Goal: Transaction & Acquisition: Purchase product/service

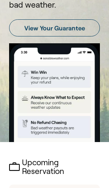
scroll to position [215, 0]
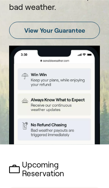
click at [29, 26] on link "View Your Guarantee" at bounding box center [54, 30] width 91 height 17
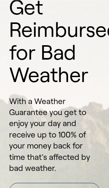
scroll to position [52, 0]
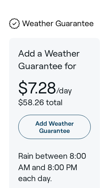
scroll to position [563, 0]
click at [46, 114] on link "Add Weather Guarantee" at bounding box center [54, 126] width 72 height 24
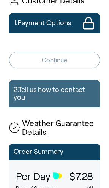
scroll to position [64, 0]
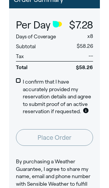
scroll to position [609, 0]
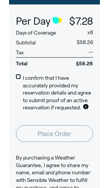
click at [15, 69] on div "I confirm that I have accurately provided my reservation details and agree to s…" at bounding box center [54, 92] width 91 height 51
click at [16, 74] on span at bounding box center [18, 76] width 5 height 5
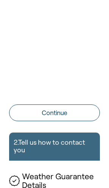
scroll to position [402, 0]
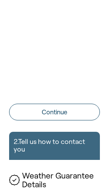
click at [82, 112] on button "Continue" at bounding box center [54, 111] width 91 height 17
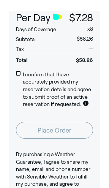
scroll to position [428, 0]
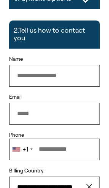
click at [90, 149] on input "Phone" at bounding box center [54, 148] width 91 height 21
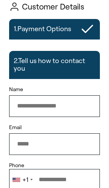
scroll to position [0, 0]
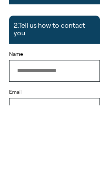
click at [22, 142] on input "Name" at bounding box center [54, 152] width 91 height 21
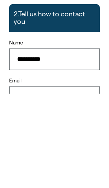
type input "**********"
click at [49, 180] on input "Email" at bounding box center [54, 190] width 91 height 21
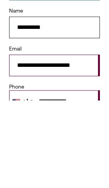
type input "**********"
click at [56, 177] on input "Phone" at bounding box center [54, 187] width 91 height 21
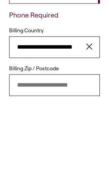
scroll to position [150, 0]
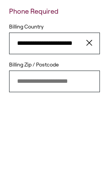
click at [83, 77] on form "**********" at bounding box center [54, 96] width 91 height 227
type input "**********"
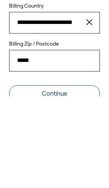
type input "*****"
click at [80, 177] on button "Continue" at bounding box center [54, 185] width 91 height 17
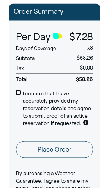
scroll to position [157, 0]
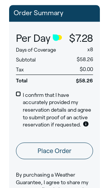
click at [77, 147] on button "Place Order" at bounding box center [54, 150] width 77 height 17
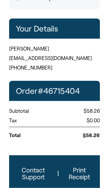
scroll to position [237, 0]
